Goal: Transaction & Acquisition: Purchase product/service

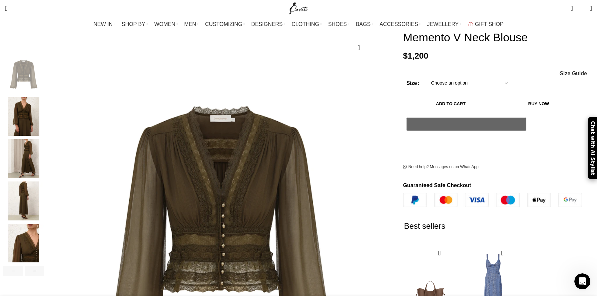
scroll to position [30, 0]
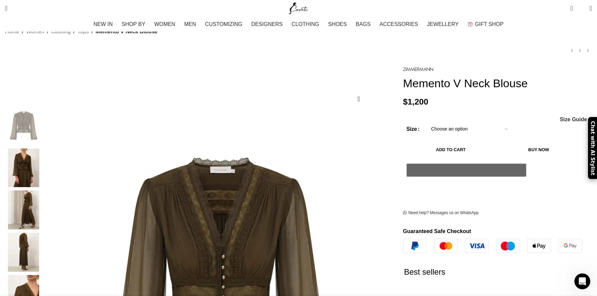
click at [435, 129] on select "Choose an option 6 UK 8 UK 10 UK 12 UK 14 UK 16 UK" at bounding box center [469, 129] width 87 height 14
click at [426, 124] on select "Choose an option 6 UK 8 UK 10 UK 12 UK 14 UK 16 UK" at bounding box center [469, 129] width 87 height 14
select select "6-uk"
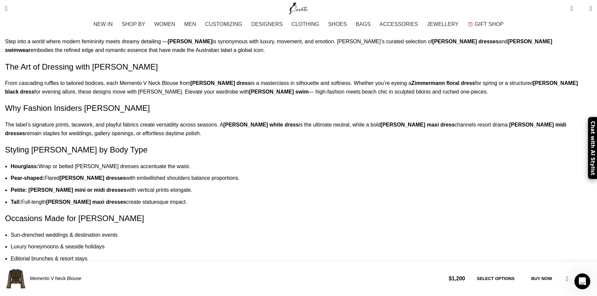
scroll to position [519, 0]
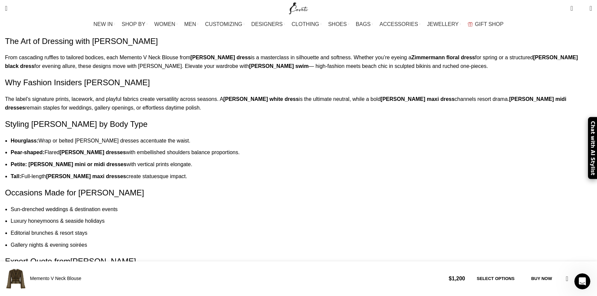
click at [301, 4] on img "Site logo" at bounding box center [299, 8] width 22 height 17
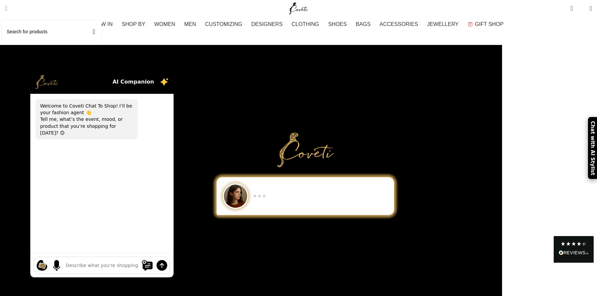
click at [7, 11] on span "Search" at bounding box center [6, 8] width 2 height 7
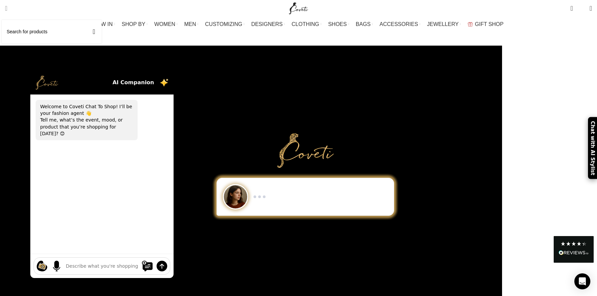
click at [33, 29] on input "Search" at bounding box center [52, 31] width 100 height 23
type input "ulla johnson brion"
click at [86, 20] on button "Search" at bounding box center [93, 31] width 15 height 23
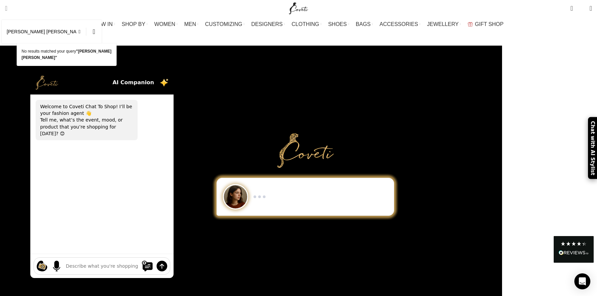
click at [11, 11] on link "Search" at bounding box center [6, 8] width 9 height 13
click at [11, 3] on link "Search" at bounding box center [6, 8] width 9 height 13
click at [48, 32] on input "ulla johnson brion" at bounding box center [52, 31] width 100 height 23
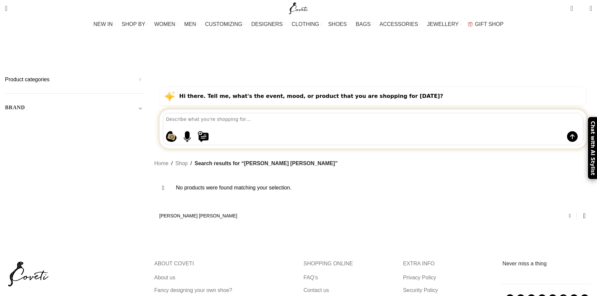
click at [231, 208] on input "ulla johnson brion" at bounding box center [373, 215] width 438 height 15
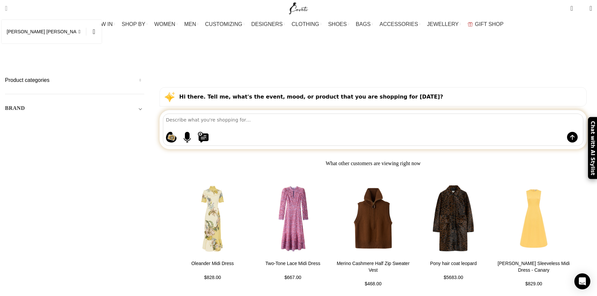
click at [7, 5] on span "Search" at bounding box center [6, 8] width 2 height 7
drag, startPoint x: 45, startPoint y: 32, endPoint x: 84, endPoint y: 32, distance: 38.7
click at [84, 32] on input "ulla johnson brion" at bounding box center [52, 31] width 100 height 23
type input "[PERSON_NAME]"
click at [86, 20] on button "Search" at bounding box center [93, 31] width 15 height 23
